Goal: Find specific page/section: Find specific page/section

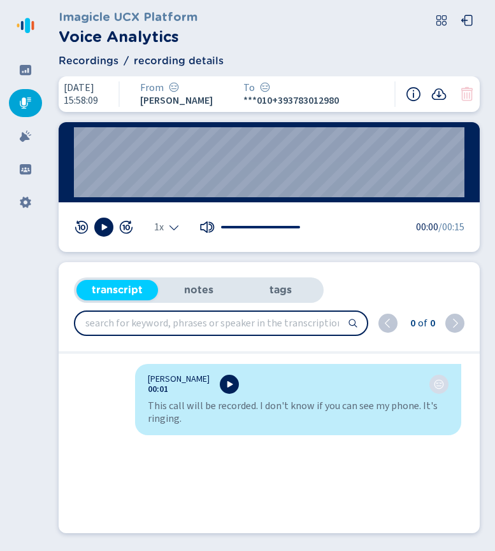
click at [13, 24] on nav at bounding box center [25, 275] width 51 height 551
click at [27, 80] on div at bounding box center [25, 70] width 33 height 28
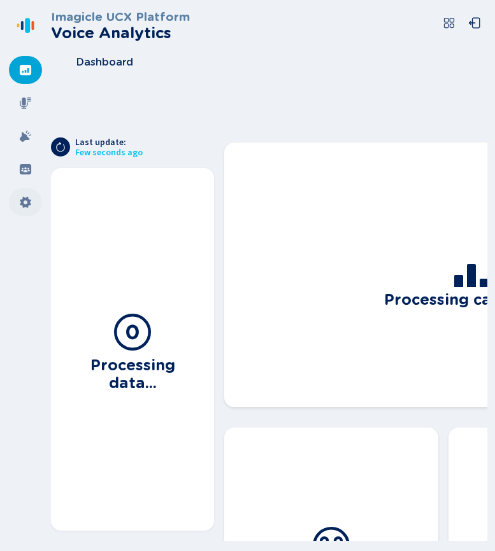
click at [23, 206] on icon at bounding box center [25, 202] width 11 height 11
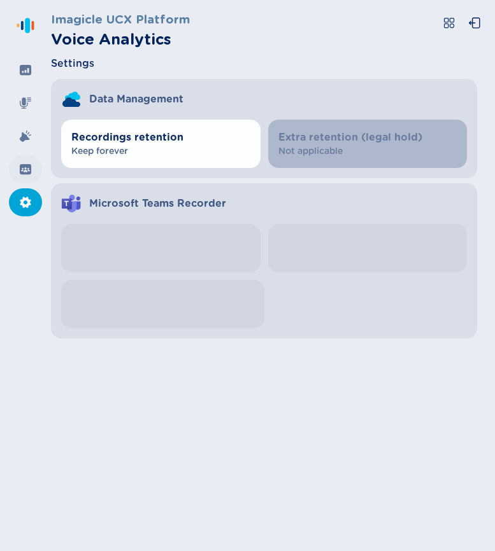
click at [25, 176] on div at bounding box center [25, 169] width 33 height 28
